Goal: Check status

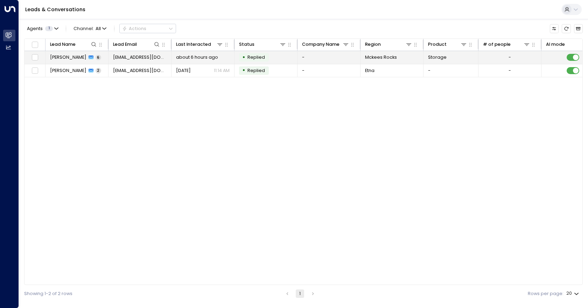
click at [89, 57] on icon at bounding box center [91, 58] width 5 height 4
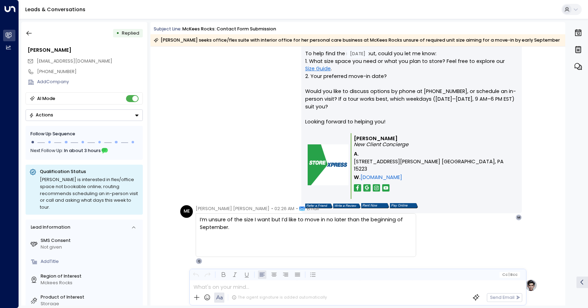
scroll to position [1038, 0]
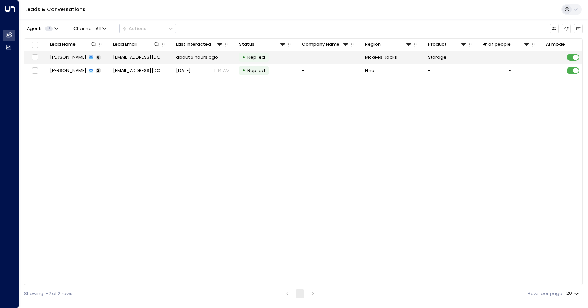
click at [63, 54] on span "[PERSON_NAME]" at bounding box center [68, 57] width 36 height 6
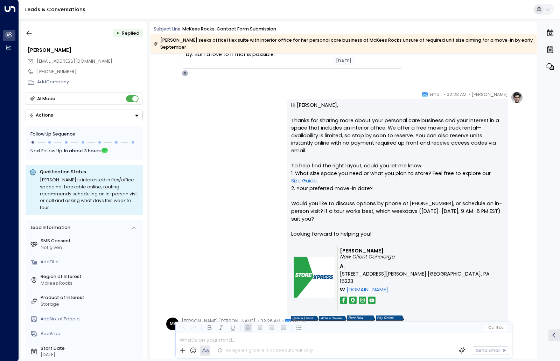
scroll to position [980, 0]
